Goal: Task Accomplishment & Management: Use online tool/utility

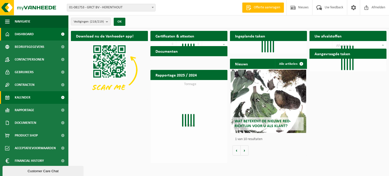
click at [27, 100] on span "Kalender" at bounding box center [23, 97] width 16 height 13
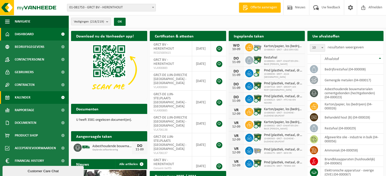
click at [26, 99] on span "Kalender" at bounding box center [23, 97] width 16 height 13
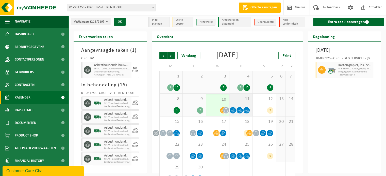
click at [242, 102] on span "11" at bounding box center [241, 99] width 18 height 6
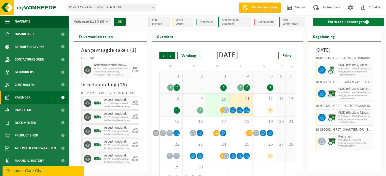
click at [356, 23] on link "Extra taak aanvragen" at bounding box center [348, 22] width 71 height 8
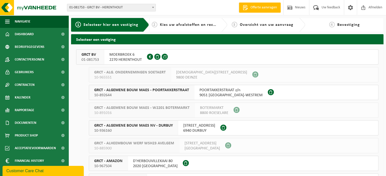
click at [125, 56] on span "MOERBROEK 6" at bounding box center [125, 54] width 32 height 5
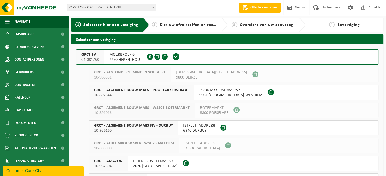
click at [136, 59] on span "2270 HERENTHOUT" at bounding box center [125, 59] width 32 height 5
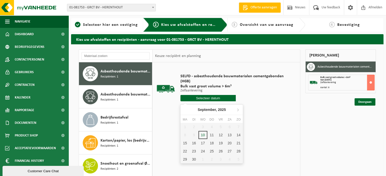
click at [219, 98] on input "text" at bounding box center [207, 98] width 55 height 6
click at [211, 133] on div "11" at bounding box center [211, 135] width 9 height 8
type input "Van 2025-09-11"
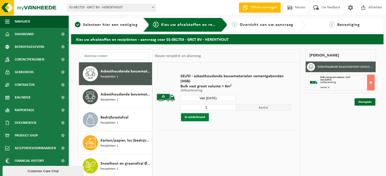
click at [199, 116] on button "In winkelmand" at bounding box center [195, 117] width 28 height 8
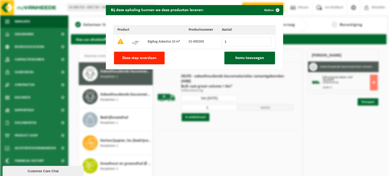
click at [229, 40] on input "1" at bounding box center [247, 41] width 50 height 9
click at [141, 58] on span "Deze stap overslaan" at bounding box center [139, 58] width 34 height 4
type input "0"
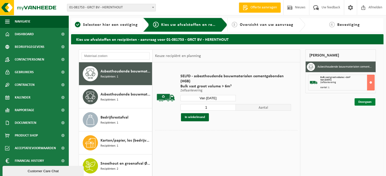
click at [362, 104] on link "Doorgaan" at bounding box center [364, 101] width 21 height 7
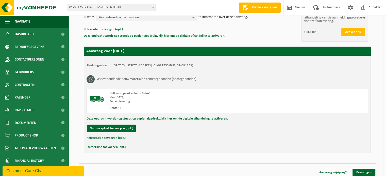
scroll to position [72, 0]
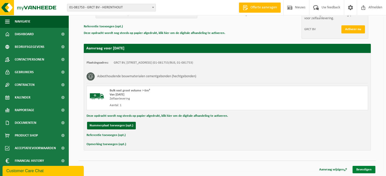
click at [366, 170] on link "Bevestigen" at bounding box center [363, 169] width 23 height 7
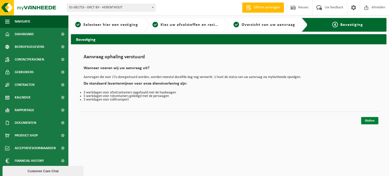
click at [369, 121] on link "Sluiten" at bounding box center [370, 120] width 17 height 7
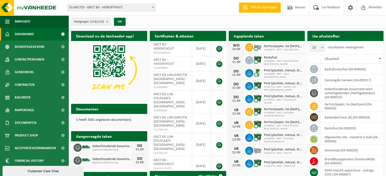
click at [246, 36] on h2 "Ingeplande taken" at bounding box center [248, 36] width 40 height 10
click at [29, 126] on span "Documenten" at bounding box center [26, 123] width 22 height 13
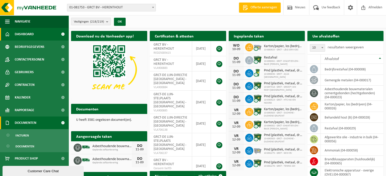
click at [29, 126] on span "Documenten" at bounding box center [26, 123] width 22 height 13
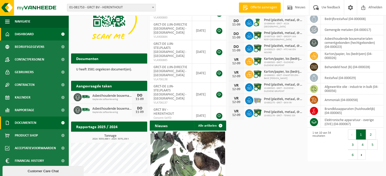
scroll to position [51, 0]
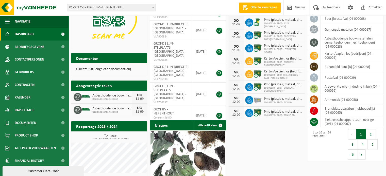
click at [94, 83] on h2 "Aangevraagde taken" at bounding box center [94, 86] width 46 height 10
click at [96, 86] on h2 "Aangevraagde taken" at bounding box center [94, 86] width 46 height 10
click at [139, 97] on div "11-09" at bounding box center [139, 99] width 10 height 4
click at [121, 97] on span "Asbesthoudende bouwmaterialen cementgebonden (hechtgebonden)" at bounding box center [112, 96] width 40 height 4
drag, startPoint x: 104, startPoint y: 111, endPoint x: 105, endPoint y: 108, distance: 3.1
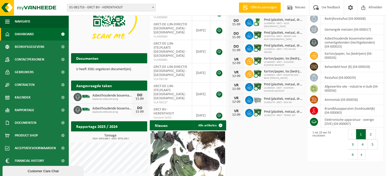
click at [104, 110] on div "Asbesthoudende bouwmaterialen cementgebonden (hechtgebonden) Geplande zelfaanle…" at bounding box center [111, 110] width 42 height 8
click at [107, 95] on span "Asbesthoudende bouwmaterialen cementgebonden (hechtgebonden)" at bounding box center [112, 96] width 40 height 4
click at [107, 68] on p "U heeft 3581 ongelezen document(en)." at bounding box center [109, 70] width 66 height 4
drag, startPoint x: 99, startPoint y: 73, endPoint x: 92, endPoint y: 63, distance: 12.6
click at [98, 71] on div "U heeft 3581 ongelezen document(en)." at bounding box center [109, 69] width 76 height 12
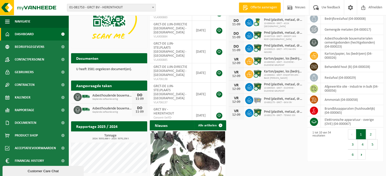
click at [91, 60] on h2 "Documenten" at bounding box center [87, 58] width 32 height 10
click at [27, 122] on span "Documenten" at bounding box center [26, 123] width 22 height 13
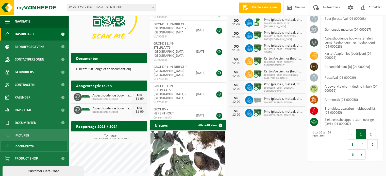
click at [21, 148] on span "Documenten" at bounding box center [24, 147] width 19 height 10
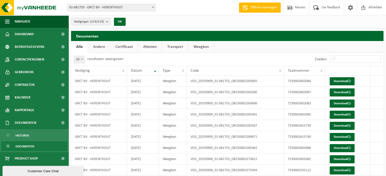
click at [99, 46] on link "Andere" at bounding box center [99, 47] width 22 height 12
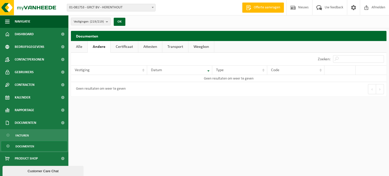
click at [122, 46] on link "Certificaat" at bounding box center [124, 47] width 27 height 12
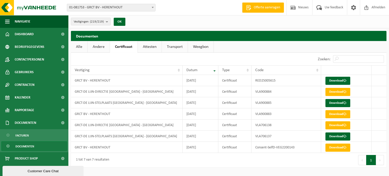
click at [149, 47] on link "Attesten" at bounding box center [150, 47] width 24 height 12
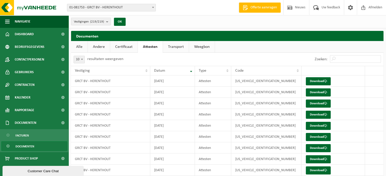
click at [171, 48] on link "Transport" at bounding box center [176, 47] width 26 height 12
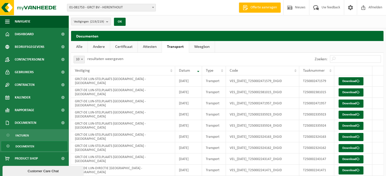
click at [197, 46] on link "Weegbon" at bounding box center [202, 47] width 26 height 12
